Goal: Task Accomplishment & Management: Use online tool/utility

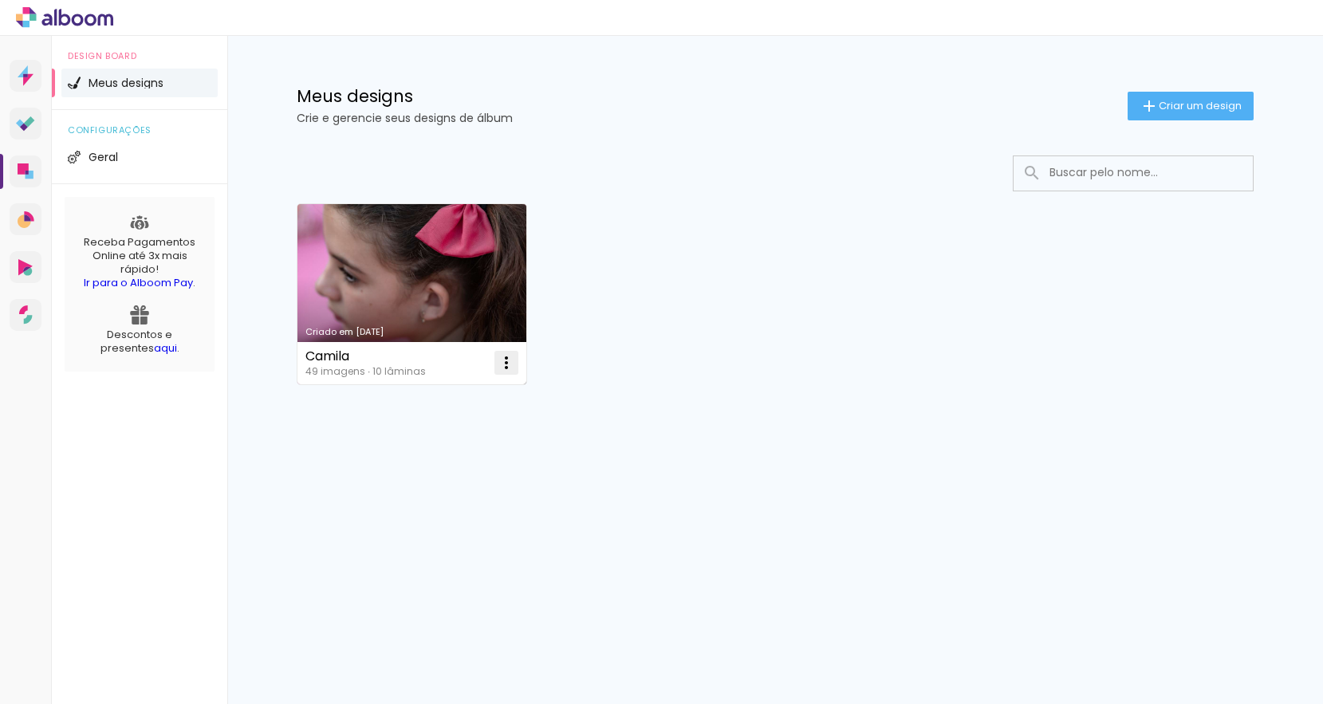
click at [511, 364] on iron-icon at bounding box center [506, 362] width 19 height 19
click at [480, 298] on link "Criado em [DATE]" at bounding box center [412, 294] width 229 height 180
